Goal: Navigation & Orientation: Find specific page/section

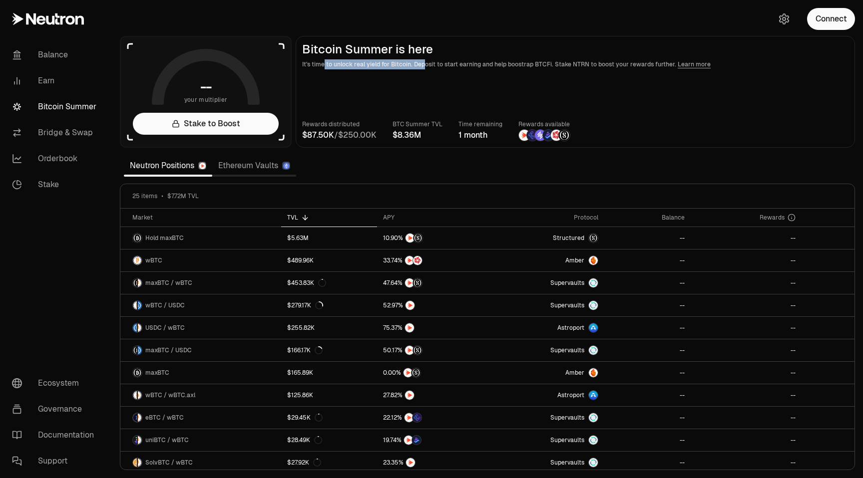
drag, startPoint x: 324, startPoint y: 68, endPoint x: 423, endPoint y: 68, distance: 98.8
click at [423, 68] on p "It's time to unlock real yield for Bitcoin. Deposit to start earning and help b…" at bounding box center [575, 64] width 546 height 10
click at [462, 84] on main "Bitcoin Summer is here It's time to unlock real yield for Bitcoin. Deposit to s…" at bounding box center [575, 92] width 559 height 112
drag, startPoint x: 450, startPoint y: 65, endPoint x: 541, endPoint y: 67, distance: 91.4
click at [541, 67] on p "It's time to unlock real yield for Bitcoin. Deposit to start earning and help b…" at bounding box center [575, 64] width 546 height 10
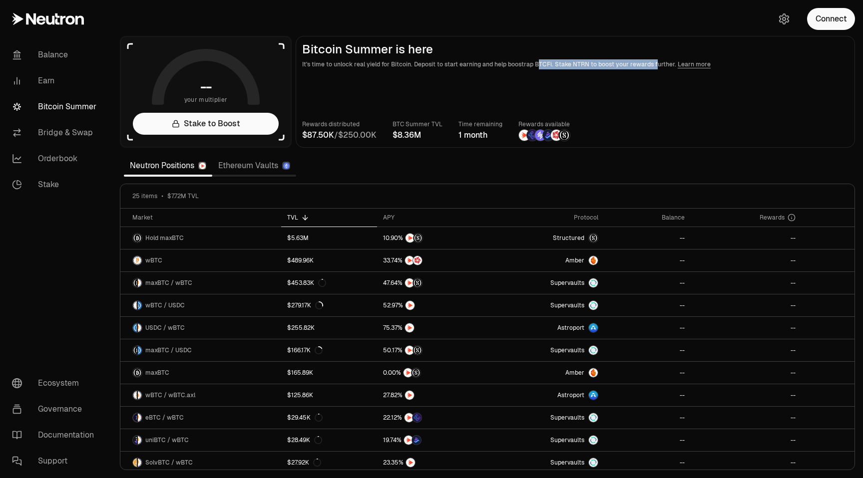
drag, startPoint x: 537, startPoint y: 66, endPoint x: 651, endPoint y: 67, distance: 113.8
click at [651, 67] on p "It's time to unlock real yield for Bitcoin. Deposit to start earning and help b…" at bounding box center [575, 64] width 546 height 10
click at [640, 78] on main "Bitcoin Summer is here It's time to unlock real yield for Bitcoin. Deposit to s…" at bounding box center [575, 92] width 559 height 112
drag, startPoint x: 549, startPoint y: 64, endPoint x: 671, endPoint y: 67, distance: 121.8
click at [671, 67] on p "It's time to unlock real yield for Bitcoin. Deposit to start earning and help b…" at bounding box center [575, 64] width 546 height 10
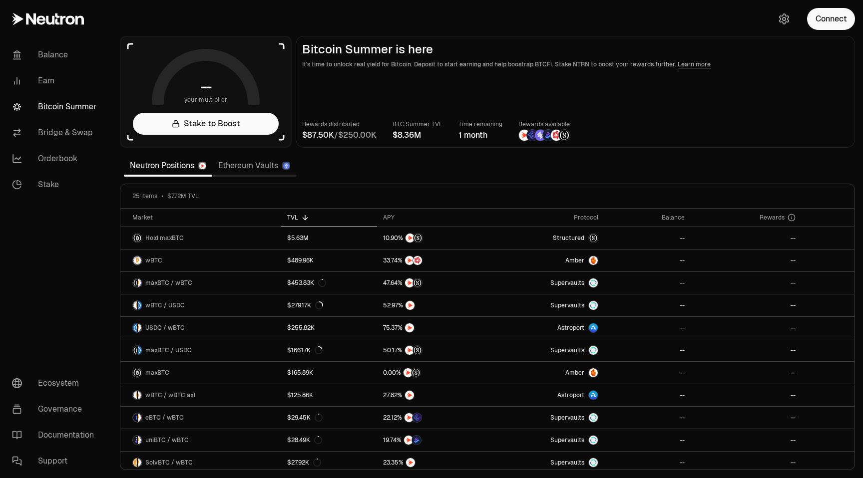
click at [657, 99] on main "Bitcoin Summer is here It's time to unlock real yield for Bitcoin. Deposit to s…" at bounding box center [575, 92] width 559 height 112
click at [249, 164] on link "Ethereum Vaults" at bounding box center [254, 166] width 84 height 20
